Goal: Task Accomplishment & Management: Manage account settings

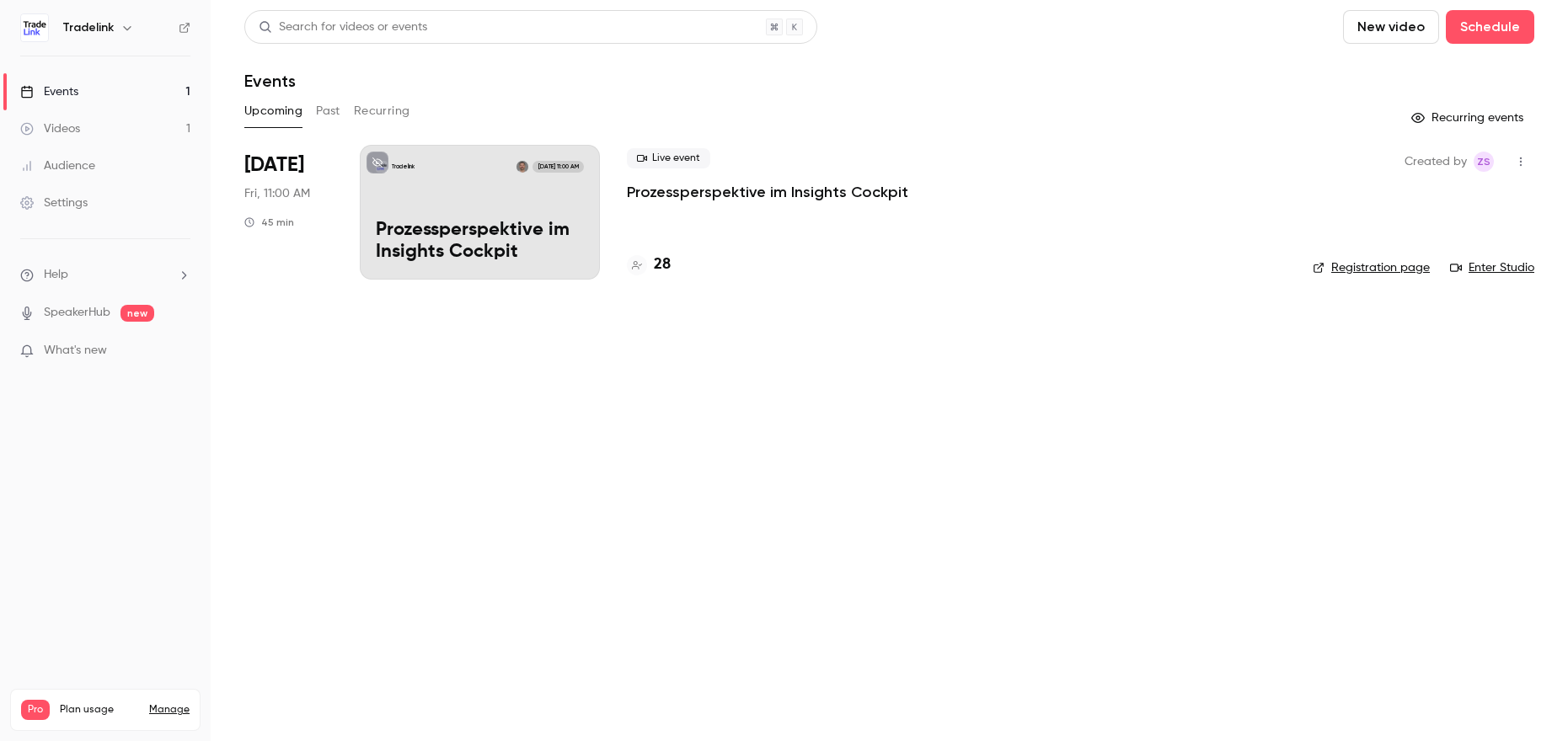
drag, startPoint x: 970, startPoint y: 264, endPoint x: 1055, endPoint y: 254, distance: 85.6
click at [972, 264] on div "28" at bounding box center [956, 264] width 659 height 23
click at [1099, 239] on div "Live event Prozessperspektive im Insights Cockpit 28" at bounding box center [956, 211] width 659 height 134
click at [459, 223] on p "Prozessperspektive im Insights Cockpit" at bounding box center [479, 241] width 208 height 44
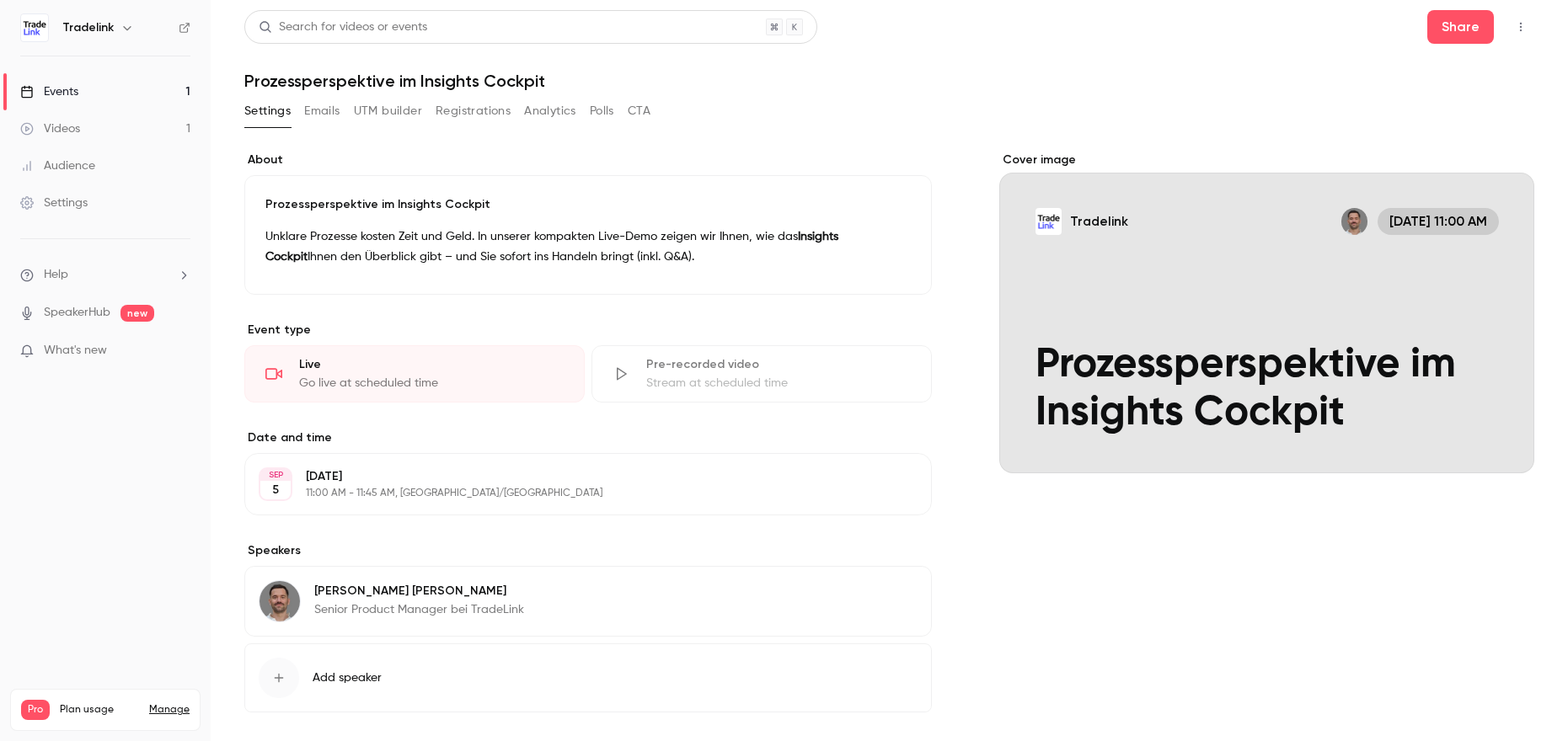
click at [479, 112] on button "Registrations" at bounding box center [473, 110] width 75 height 27
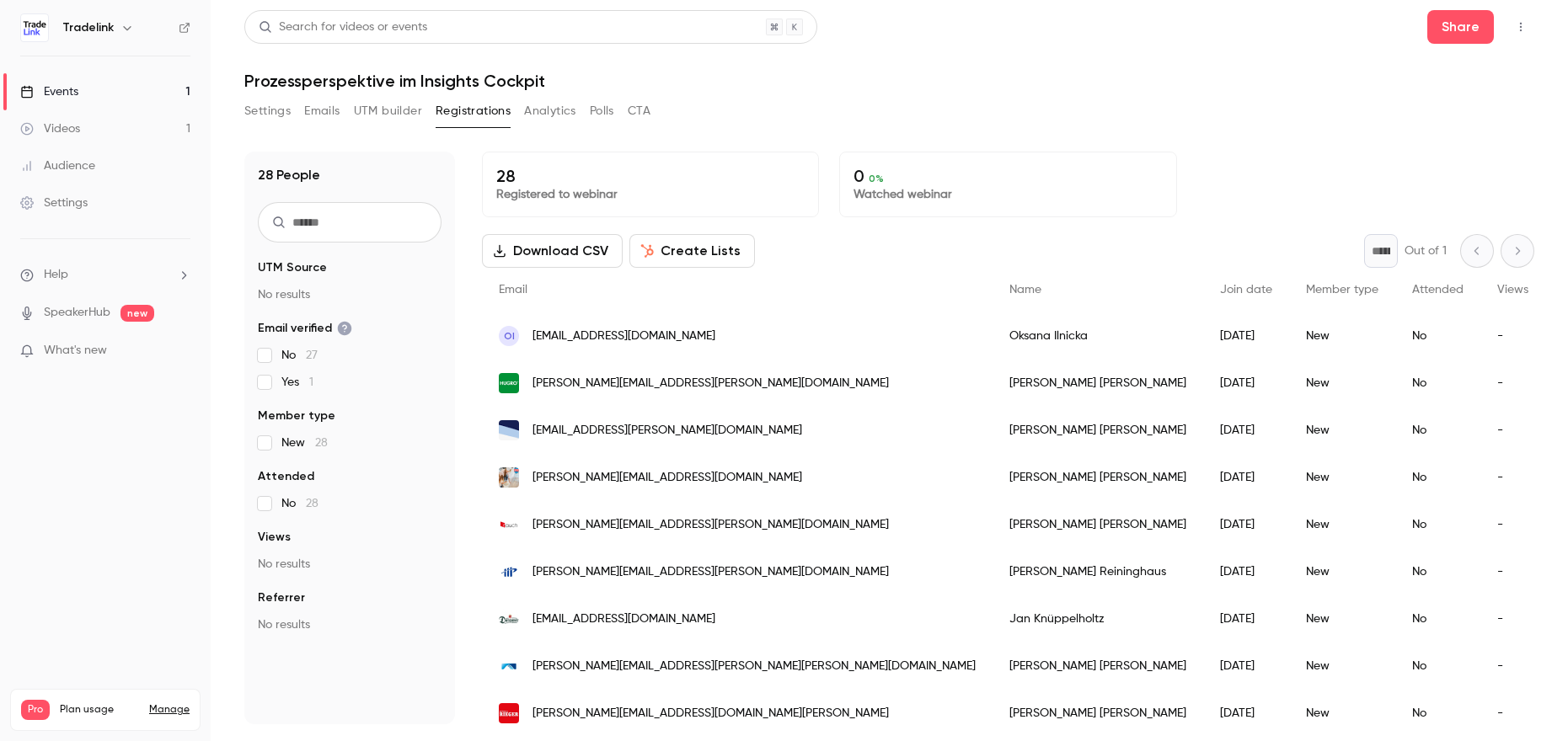
click at [683, 252] on button "Create Lists" at bounding box center [692, 251] width 126 height 33
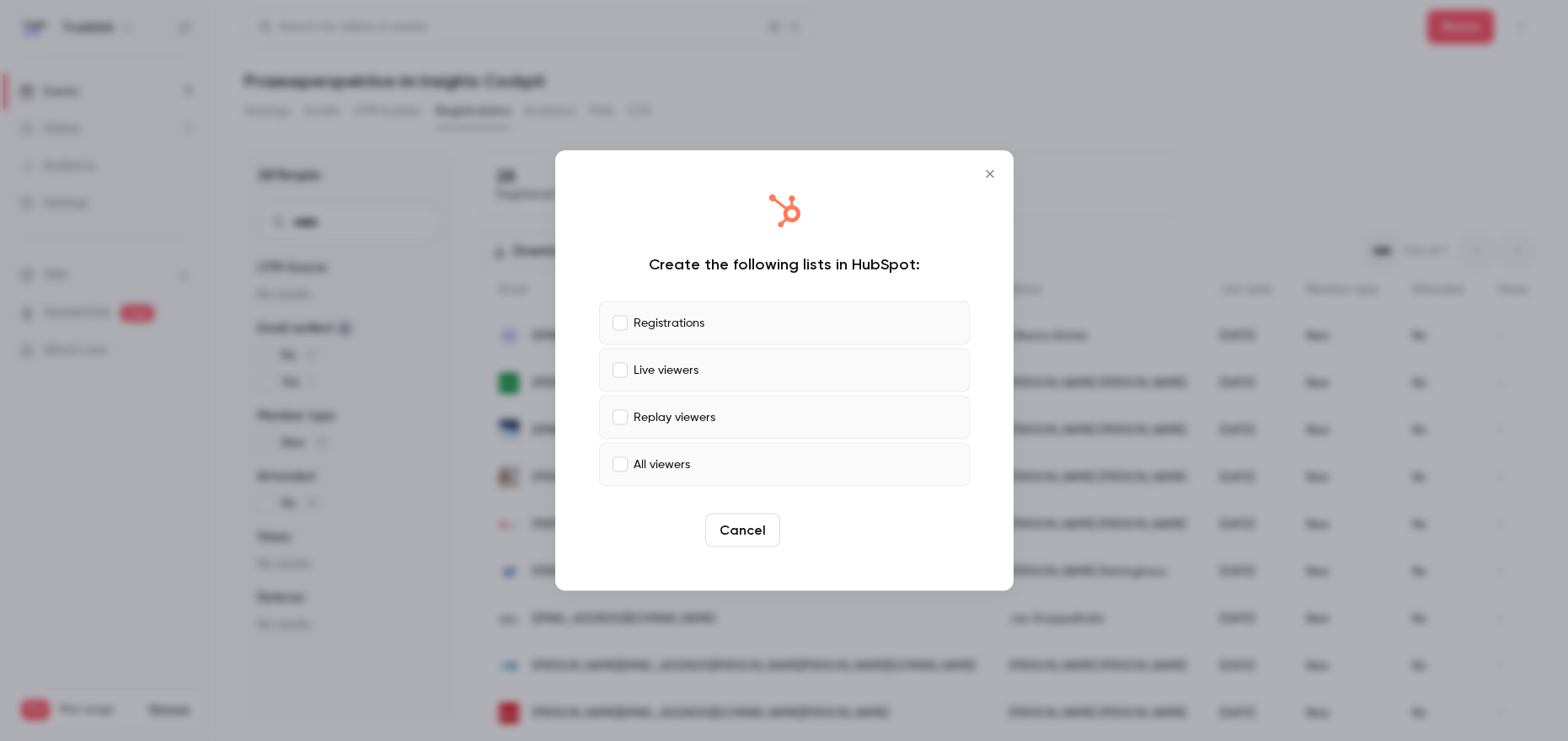
click at [827, 528] on button "Create" at bounding box center [824, 530] width 76 height 33
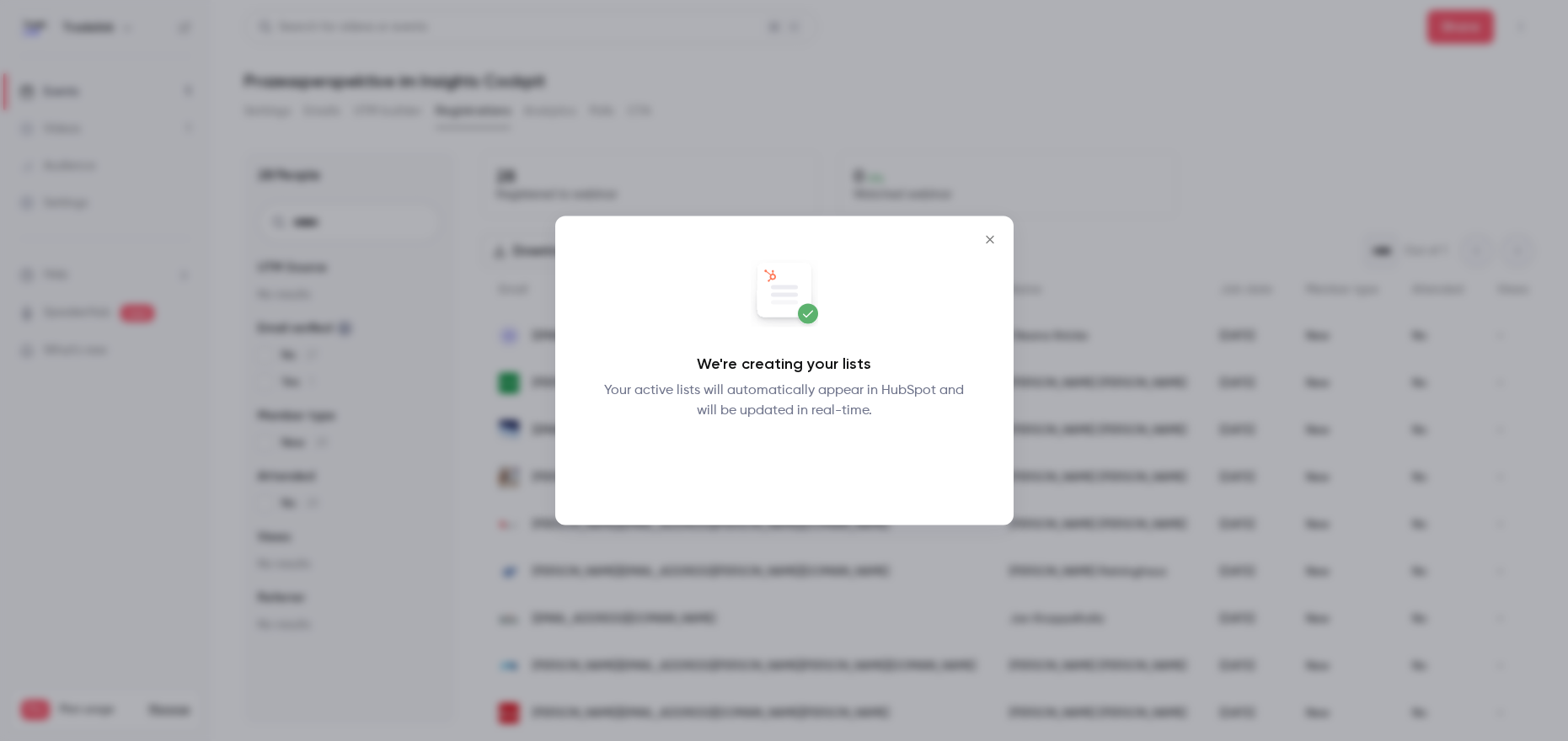
click at [794, 470] on button "Okay" at bounding box center [784, 465] width 62 height 33
